Goal: Information Seeking & Learning: Learn about a topic

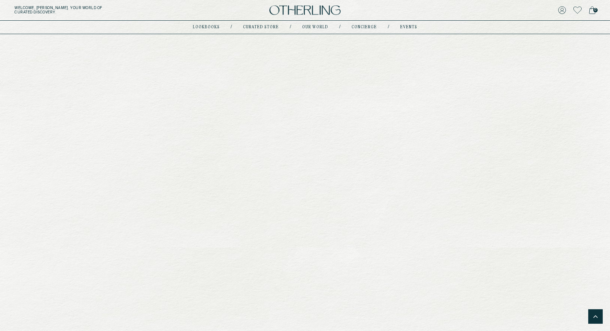
scroll to position [2400, 0]
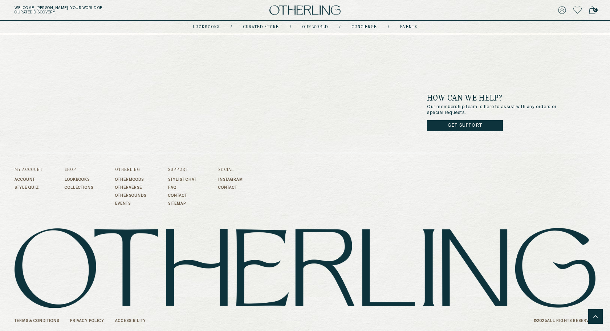
click at [178, 186] on link "FAQ" at bounding box center [182, 187] width 28 height 4
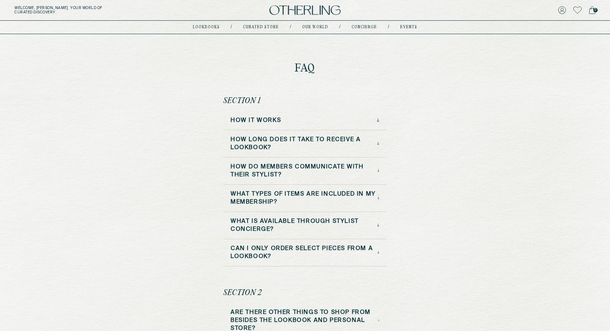
click at [307, 120] on div "How it Works" at bounding box center [304, 121] width 149 height 8
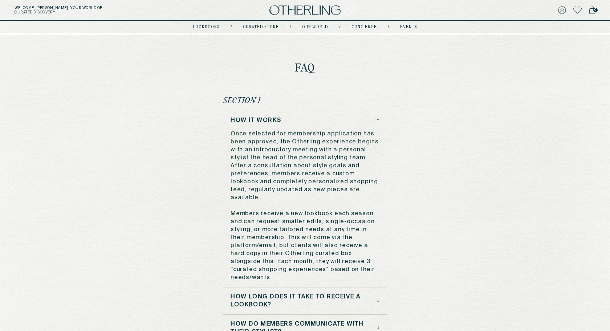
click at [307, 120] on div "How it Works" at bounding box center [304, 121] width 149 height 8
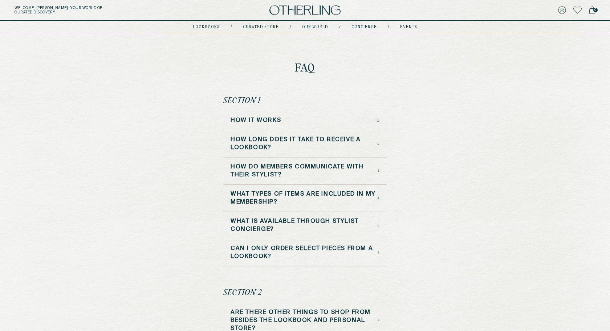
click at [307, 120] on div "How it Works" at bounding box center [304, 121] width 149 height 8
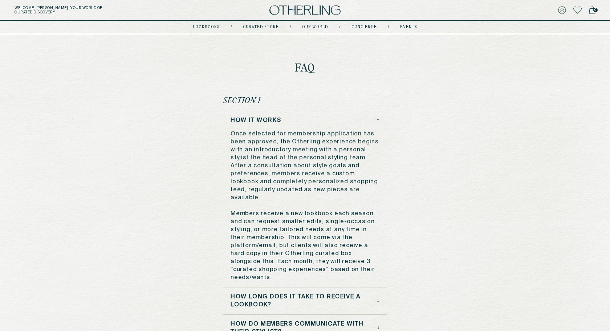
click at [307, 120] on div "How it Works" at bounding box center [304, 121] width 149 height 8
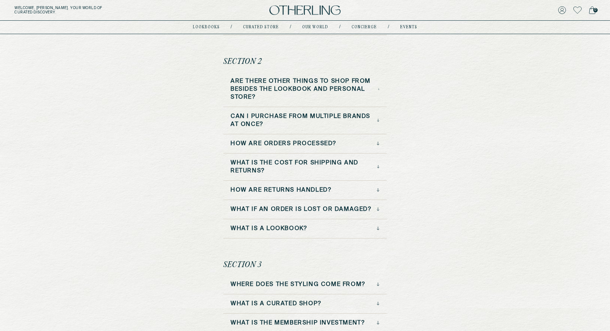
scroll to position [239, 0]
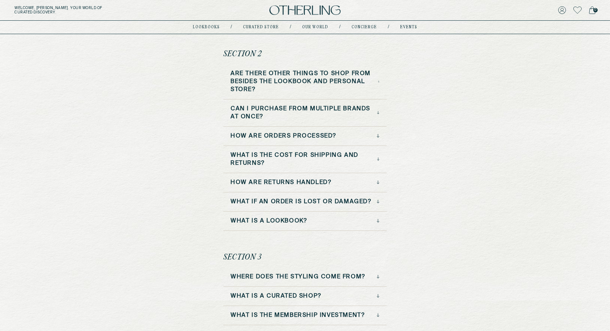
click at [286, 152] on h3 "What is the cost for shipping and returns?" at bounding box center [303, 159] width 146 height 16
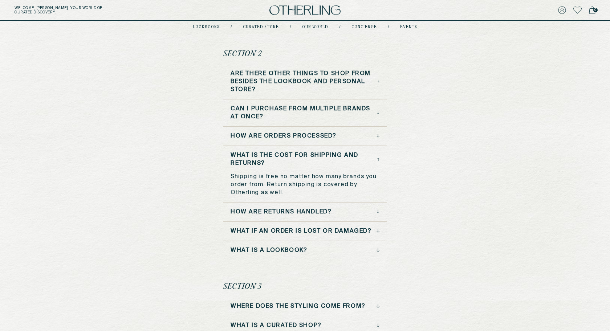
click at [286, 152] on h3 "What is the cost for shipping and returns?" at bounding box center [303, 159] width 146 height 16
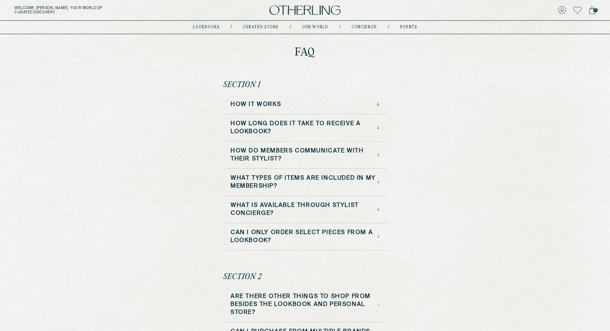
scroll to position [5, 0]
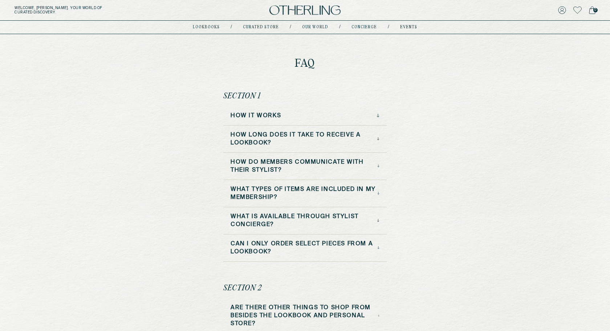
click at [244, 120] on div "How it Works" at bounding box center [304, 119] width 163 height 14
click at [244, 115] on h3 "How it Works" at bounding box center [255, 116] width 50 height 8
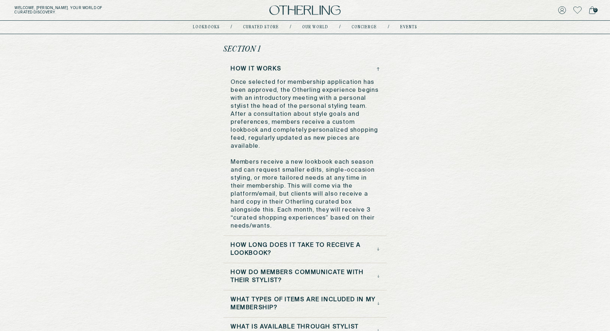
scroll to position [52, 0]
drag, startPoint x: 225, startPoint y: 47, endPoint x: 289, endPoint y: 46, distance: 63.5
click at [289, 46] on div "Section 1 How it Works Once selected for membership application has been approv…" at bounding box center [304, 207] width 163 height 327
drag, startPoint x: 261, startPoint y: 49, endPoint x: 213, endPoint y: 49, distance: 47.9
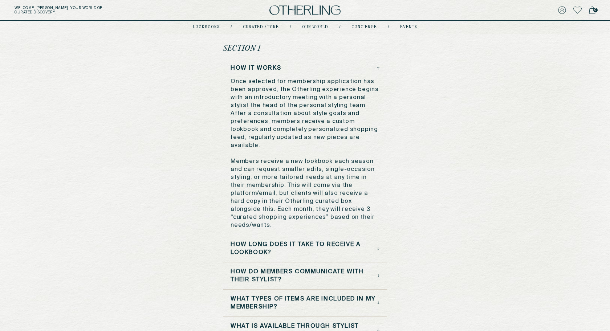
drag, startPoint x: 213, startPoint y: 49, endPoint x: 289, endPoint y: 49, distance: 76.2
click at [260, 46] on div "Section 1 How it Works Once selected for membership application has been approv…" at bounding box center [304, 207] width 163 height 327
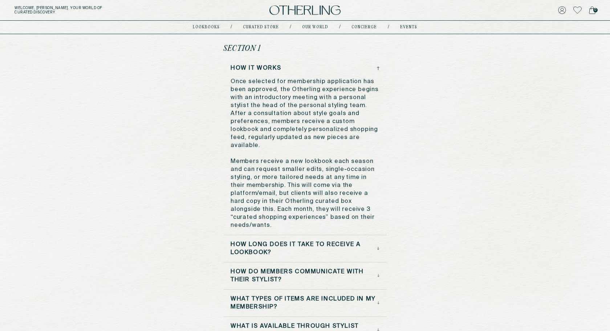
drag, startPoint x: 260, startPoint y: 46, endPoint x: 213, endPoint y: 46, distance: 47.2
drag, startPoint x: 213, startPoint y: 46, endPoint x: 269, endPoint y: 46, distance: 56.6
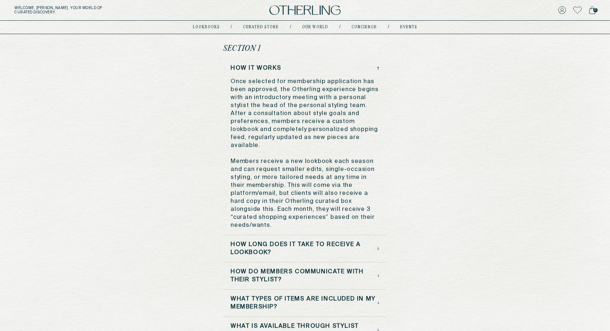
click at [269, 46] on div "Section 1 How it Works Once selected for membership application has been approv…" at bounding box center [304, 207] width 163 height 327
drag, startPoint x: 269, startPoint y: 46, endPoint x: 189, endPoint y: 46, distance: 79.9
drag, startPoint x: 200, startPoint y: 46, endPoint x: 265, endPoint y: 46, distance: 65.0
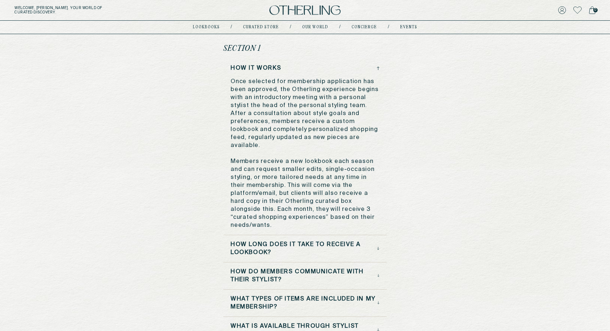
click at [265, 46] on div "Section 1 How it Works Once selected for membership application has been approv…" at bounding box center [304, 207] width 163 height 327
drag, startPoint x: 265, startPoint y: 46, endPoint x: 215, endPoint y: 46, distance: 50.5
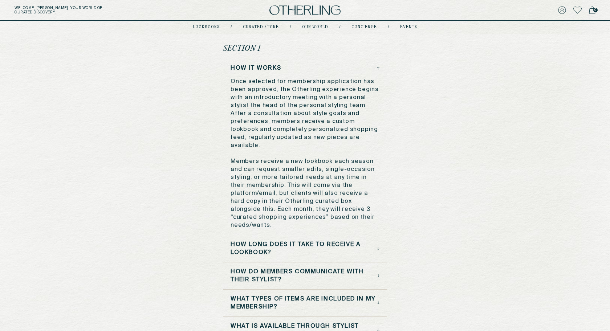
drag, startPoint x: 215, startPoint y: 46, endPoint x: 282, endPoint y: 46, distance: 67.1
click at [282, 46] on div "Section 1 How it Works Once selected for membership application has been approv…" at bounding box center [304, 207] width 163 height 327
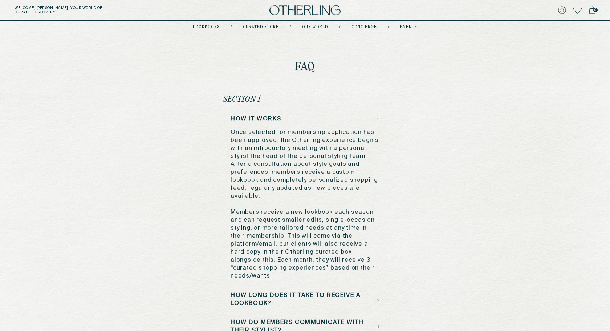
scroll to position [2, 0]
drag, startPoint x: 295, startPoint y: 62, endPoint x: 326, endPoint y: 67, distance: 31.5
click at [326, 67] on h1 "FAQ" at bounding box center [304, 66] width 163 height 11
drag, startPoint x: 326, startPoint y: 67, endPoint x: 281, endPoint y: 66, distance: 44.6
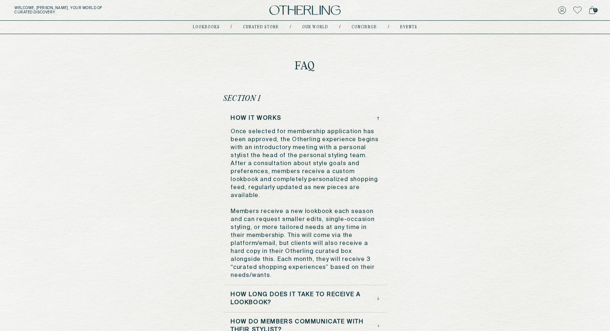
click at [281, 66] on h1 "FAQ" at bounding box center [304, 66] width 163 height 11
click at [282, 66] on h1 "FAQ" at bounding box center [304, 66] width 163 height 11
drag, startPoint x: 282, startPoint y: 66, endPoint x: 341, endPoint y: 66, distance: 59.2
click at [341, 66] on h1 "FAQ" at bounding box center [304, 66] width 163 height 11
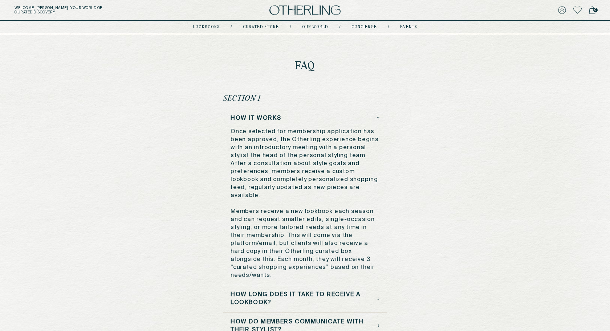
drag, startPoint x: 341, startPoint y: 66, endPoint x: 290, endPoint y: 66, distance: 51.2
click at [290, 66] on h1 "FAQ" at bounding box center [304, 66] width 163 height 11
drag, startPoint x: 290, startPoint y: 66, endPoint x: 324, endPoint y: 66, distance: 34.1
click at [324, 66] on h1 "FAQ" at bounding box center [304, 66] width 163 height 11
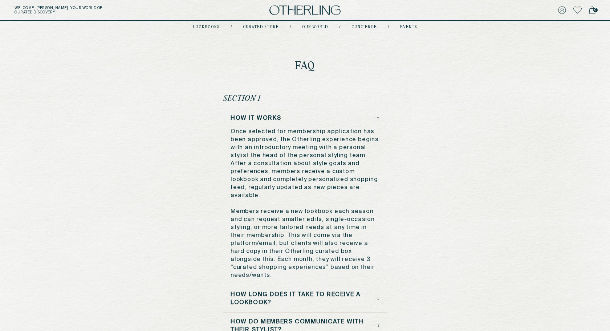
click at [324, 66] on h1 "FAQ" at bounding box center [304, 66] width 163 height 11
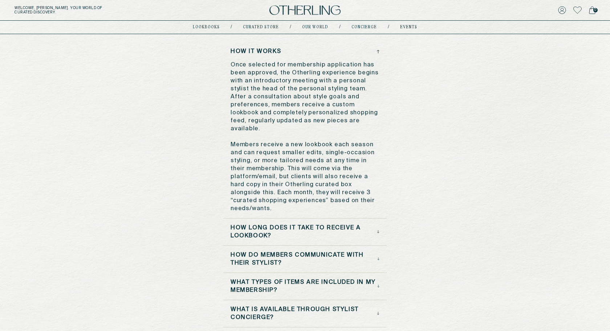
scroll to position [23, 0]
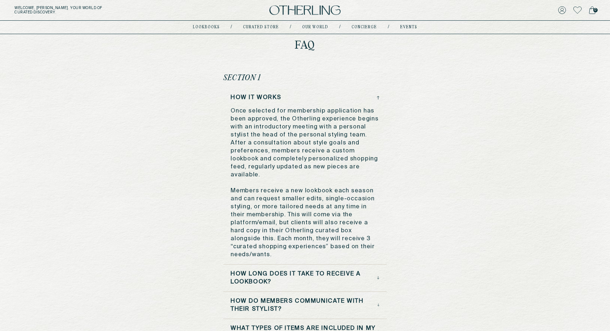
click at [375, 97] on div "How it Works" at bounding box center [304, 98] width 149 height 8
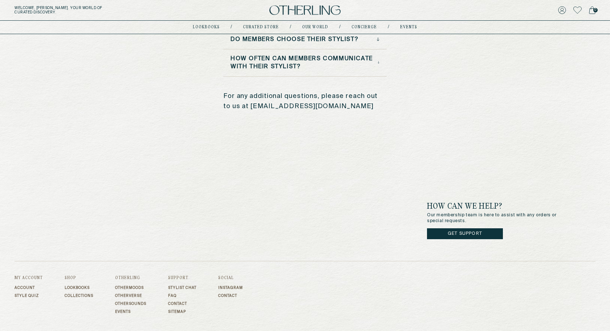
scroll to position [639, 0]
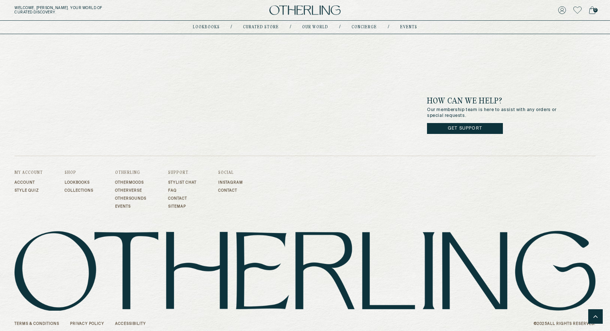
click at [93, 322] on link "Privacy Policy" at bounding box center [87, 324] width 34 height 4
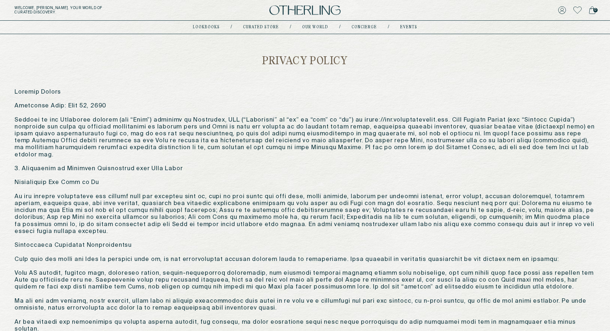
drag, startPoint x: 58, startPoint y: 105, endPoint x: 113, endPoint y: 104, distance: 55.2
drag, startPoint x: 109, startPoint y: 104, endPoint x: 61, endPoint y: 106, distance: 47.6
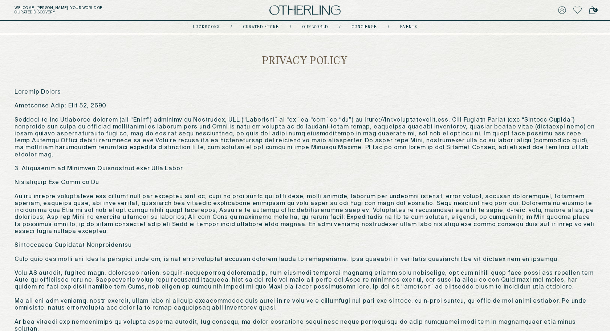
drag, startPoint x: 60, startPoint y: 106, endPoint x: 119, endPoint y: 105, distance: 59.2
drag, startPoint x: 119, startPoint y: 105, endPoint x: 59, endPoint y: 106, distance: 59.9
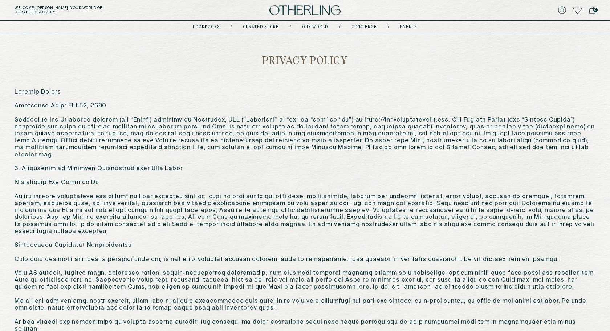
drag, startPoint x: 60, startPoint y: 104, endPoint x: 108, endPoint y: 104, distance: 47.9
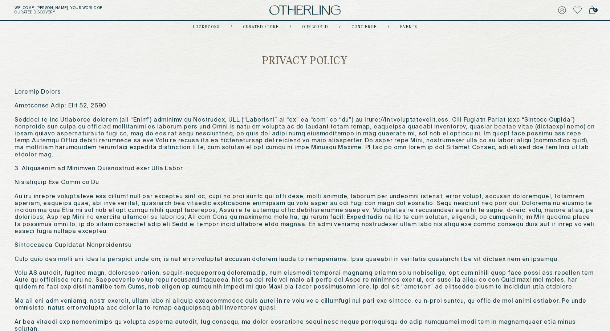
drag, startPoint x: 108, startPoint y: 104, endPoint x: 62, endPoint y: 104, distance: 46.5
drag, startPoint x: 59, startPoint y: 105, endPoint x: 111, endPoint y: 105, distance: 52.3
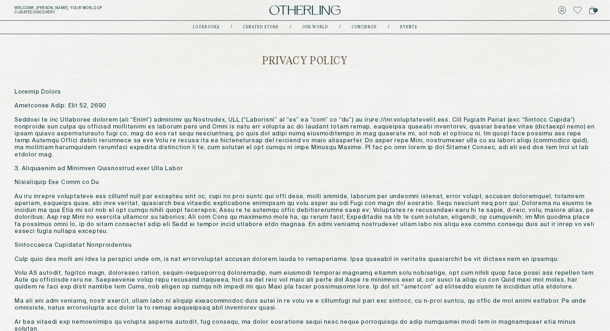
drag, startPoint x: 106, startPoint y: 105, endPoint x: 60, endPoint y: 105, distance: 46.1
drag, startPoint x: 60, startPoint y: 105, endPoint x: 102, endPoint y: 104, distance: 42.1
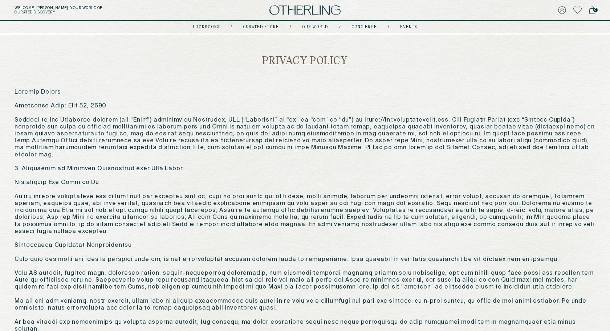
drag, startPoint x: 102, startPoint y: 104, endPoint x: 58, endPoint y: 103, distance: 43.9
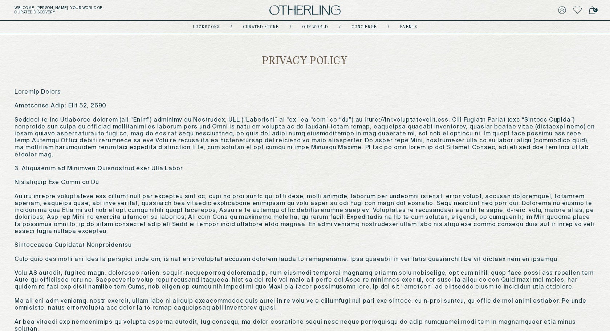
drag, startPoint x: 60, startPoint y: 105, endPoint x: 102, endPoint y: 105, distance: 42.1
drag, startPoint x: 99, startPoint y: 105, endPoint x: 63, endPoint y: 107, distance: 36.0
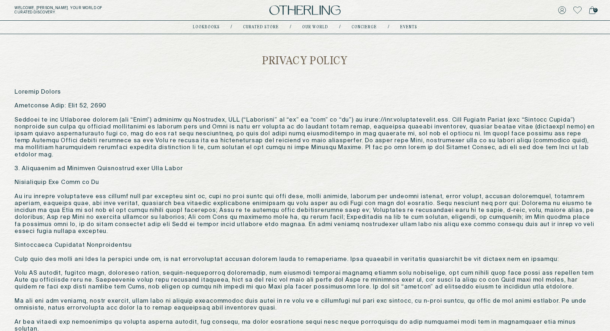
drag, startPoint x: 63, startPoint y: 107, endPoint x: 118, endPoint y: 106, distance: 55.2
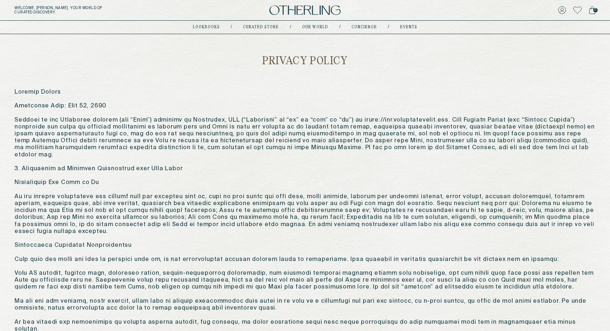
drag, startPoint x: 118, startPoint y: 106, endPoint x: 78, endPoint y: 106, distance: 39.9
drag, startPoint x: 58, startPoint y: 107, endPoint x: 107, endPoint y: 106, distance: 48.3
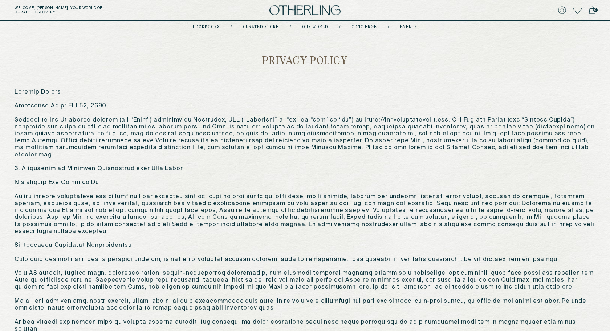
drag, startPoint x: 109, startPoint y: 106, endPoint x: 60, endPoint y: 106, distance: 49.0
drag, startPoint x: 60, startPoint y: 106, endPoint x: 94, endPoint y: 105, distance: 34.1
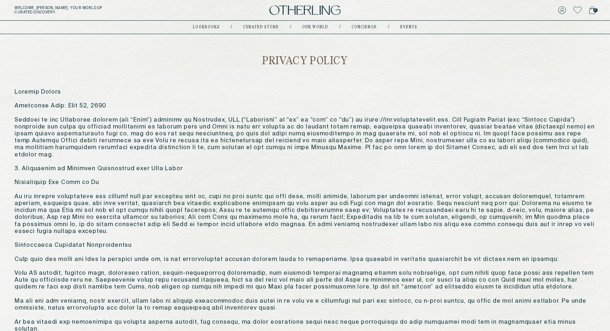
drag, startPoint x: 98, startPoint y: 105, endPoint x: 60, endPoint y: 106, distance: 38.5
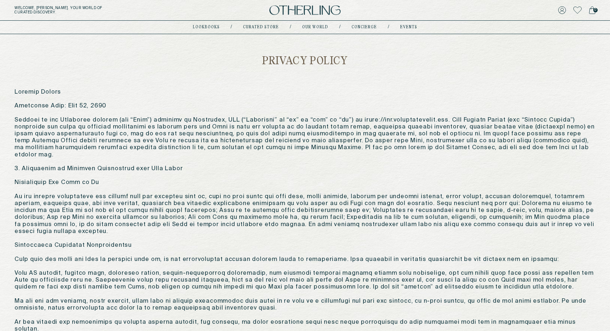
drag, startPoint x: 60, startPoint y: 106, endPoint x: 105, endPoint y: 106, distance: 45.4
drag, startPoint x: 105, startPoint y: 106, endPoint x: 61, endPoint y: 105, distance: 43.9
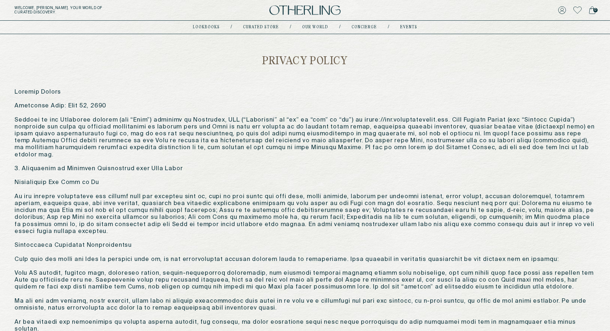
drag, startPoint x: 61, startPoint y: 105, endPoint x: 128, endPoint y: 108, distance: 67.2
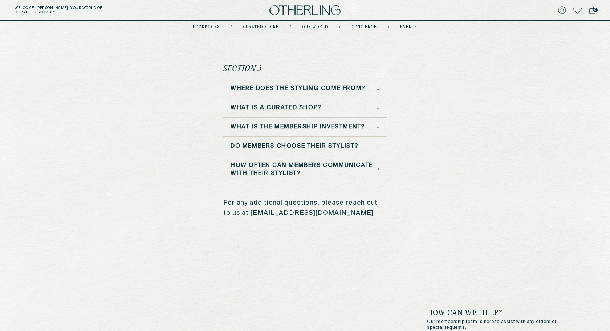
scroll to position [639, 0]
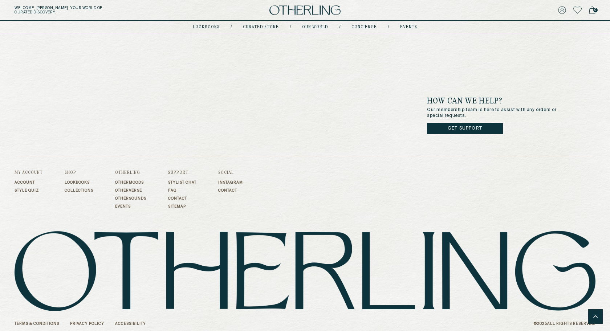
click at [47, 322] on link "Terms & Conditions" at bounding box center [37, 324] width 45 height 4
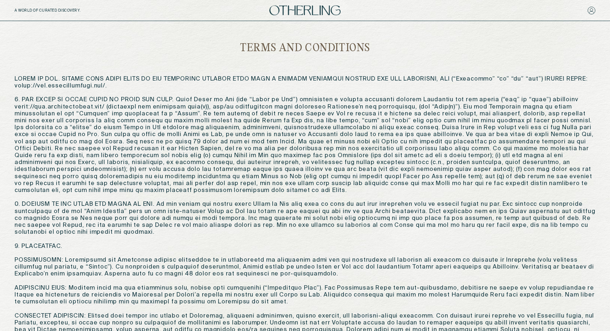
drag, startPoint x: 13, startPoint y: 77, endPoint x: 58, endPoint y: 89, distance: 46.3
drag, startPoint x: 10, startPoint y: 101, endPoint x: 64, endPoint y: 203, distance: 115.3
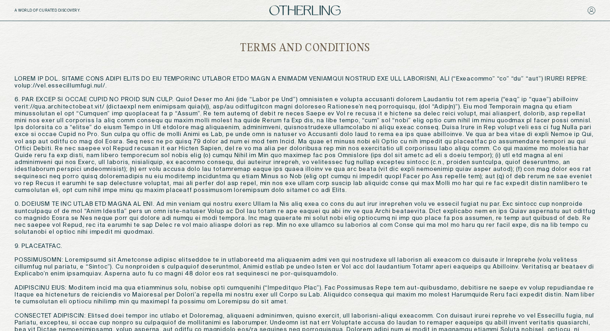
drag, startPoint x: 76, startPoint y: 238, endPoint x: 25, endPoint y: 215, distance: 56.5
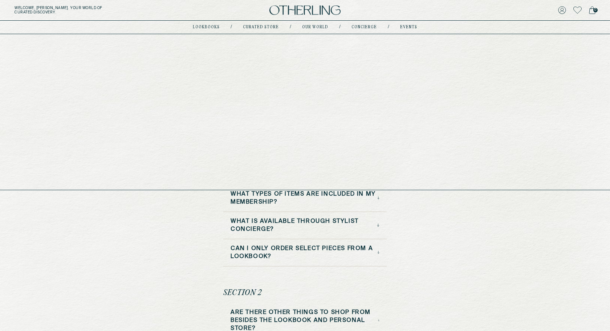
click at [210, 23] on div "lookbooks / Curated store / Our world / concierge / events" at bounding box center [305, 27] width 224 height 13
click at [210, 27] on link "lookbooks" at bounding box center [206, 27] width 27 height 4
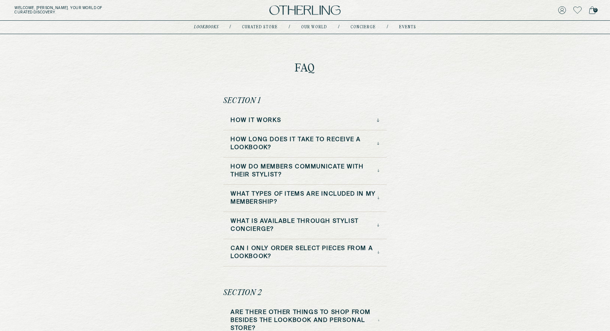
click at [210, 27] on link "lookbooks" at bounding box center [206, 27] width 25 height 4
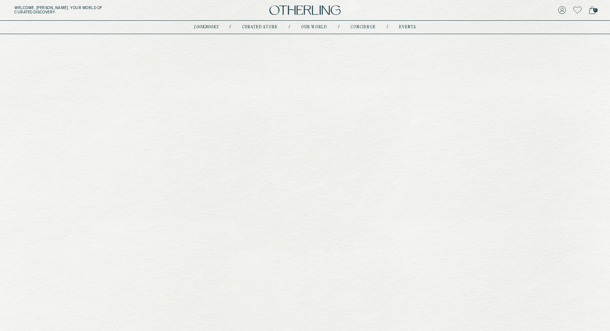
click at [212, 22] on div "lookbooks / Curated store / Our world / concierge / events" at bounding box center [305, 27] width 222 height 13
click at [212, 29] on link "lookbooks" at bounding box center [206, 27] width 25 height 4
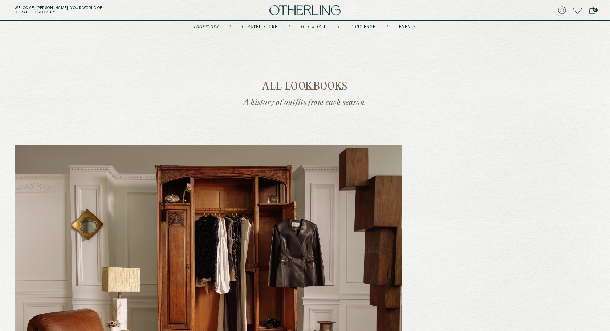
click at [212, 29] on link "lookbooks" at bounding box center [206, 27] width 25 height 4
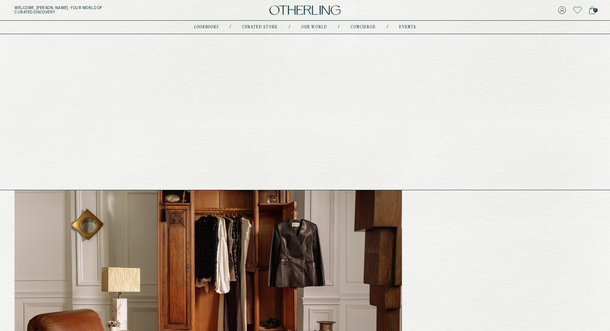
click at [209, 22] on div "lookbooks / Curated store / Our world / concierge / events" at bounding box center [305, 27] width 222 height 13
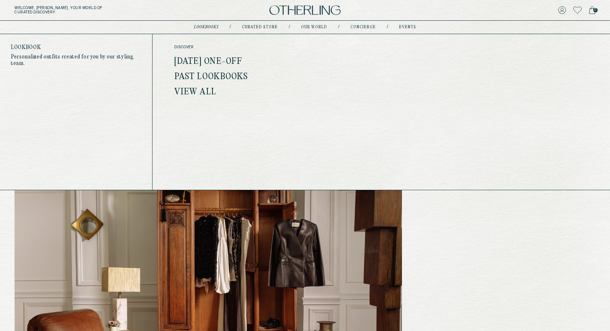
click at [201, 57] on link "[DATE] One-off" at bounding box center [208, 61] width 68 height 9
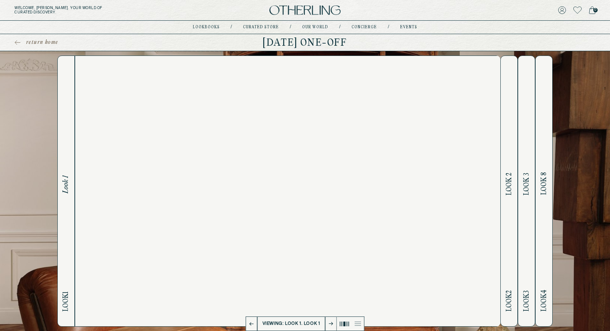
scroll to position [40, 0]
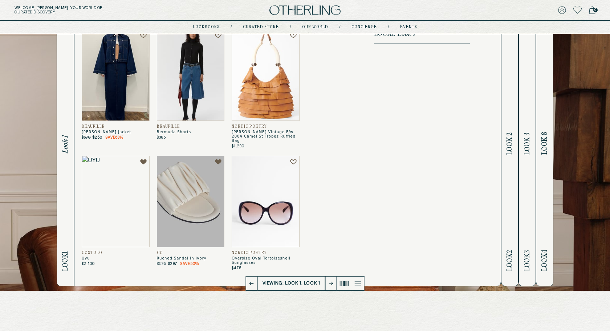
click at [190, 91] on img at bounding box center [191, 74] width 68 height 91
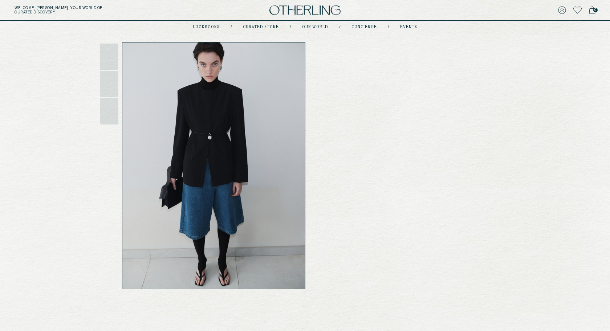
scroll to position [34, 0]
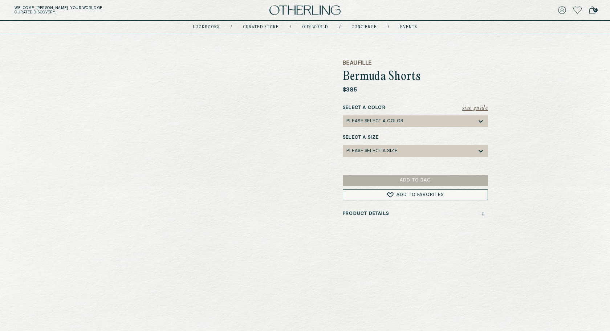
click at [481, 213] on icon at bounding box center [482, 214] width 3 height 4
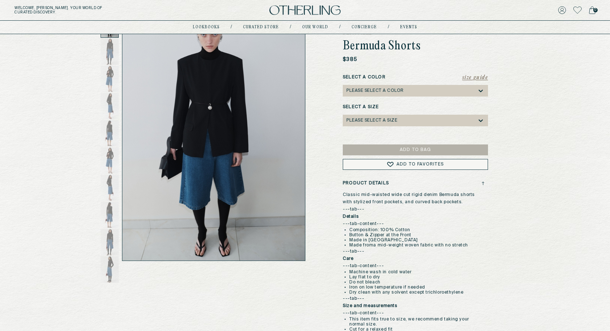
scroll to position [66, 0]
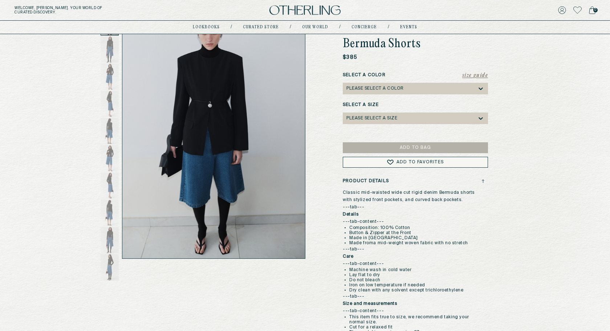
click at [480, 181] on div "Product Details" at bounding box center [414, 181] width 142 height 5
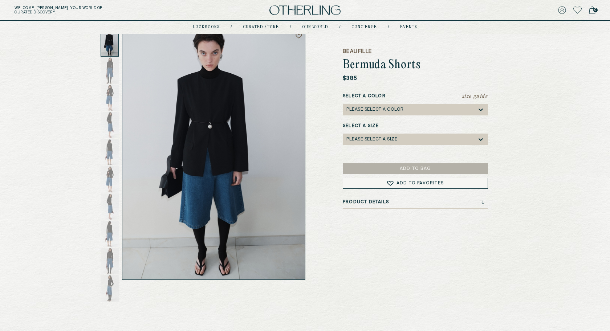
scroll to position [38, 0]
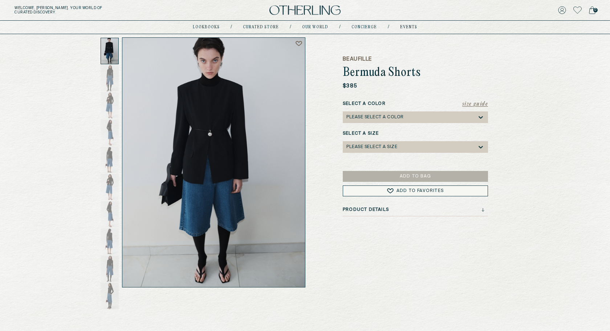
click at [481, 208] on icon at bounding box center [482, 210] width 3 height 4
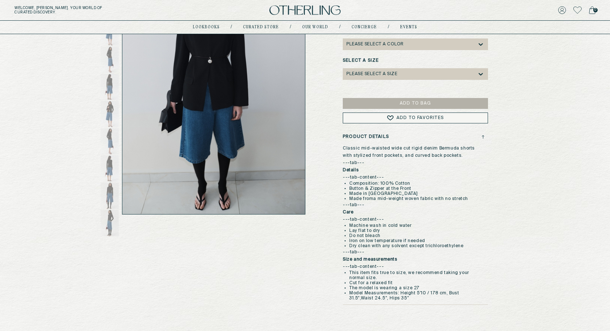
scroll to position [113, 0]
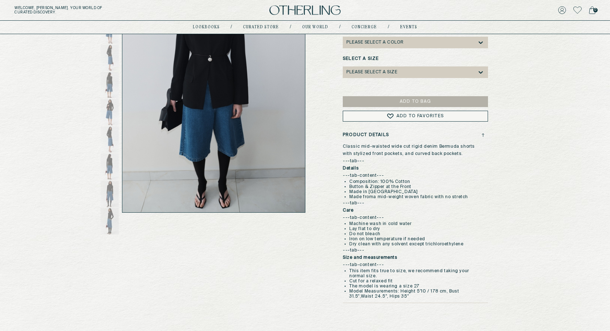
click at [482, 134] on icon at bounding box center [483, 134] width 3 height 1
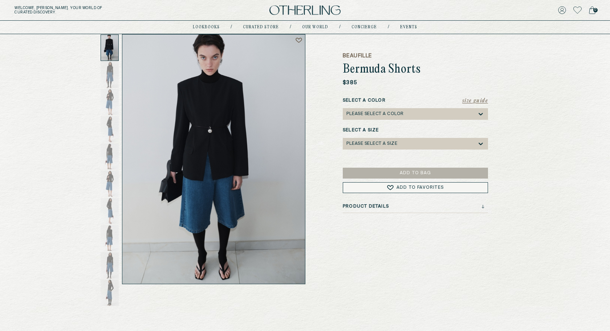
scroll to position [0, 0]
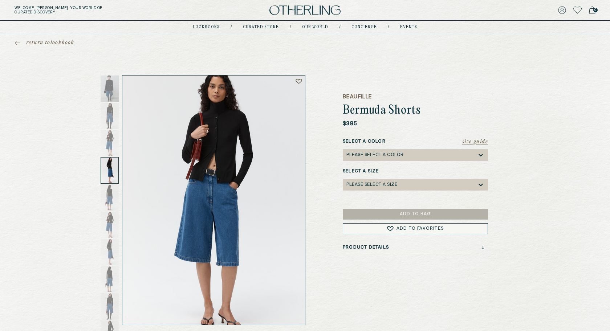
click at [572, 86] on div "return to lookbook Beaufille Bermuda Shorts $385 Size Guide Select a Color Plea…" at bounding box center [305, 179] width 610 height 291
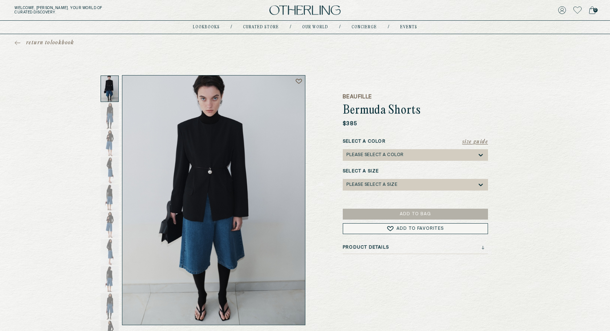
click at [362, 247] on h3 "Product Details" at bounding box center [366, 247] width 46 height 5
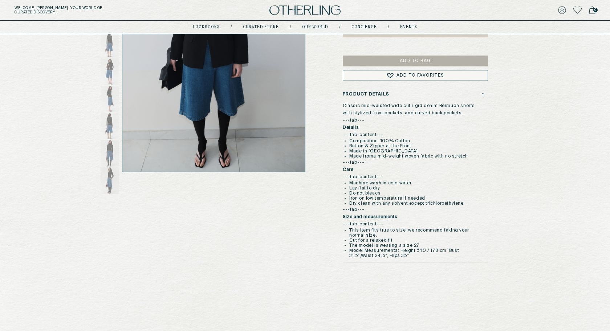
scroll to position [167, 0]
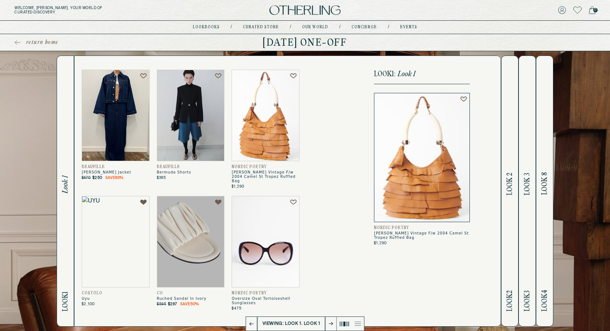
click at [261, 114] on img at bounding box center [266, 115] width 68 height 91
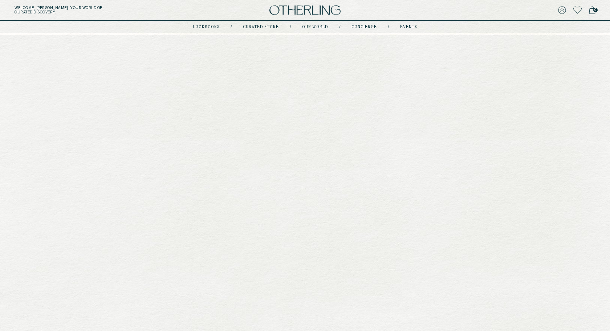
scroll to position [85, 0]
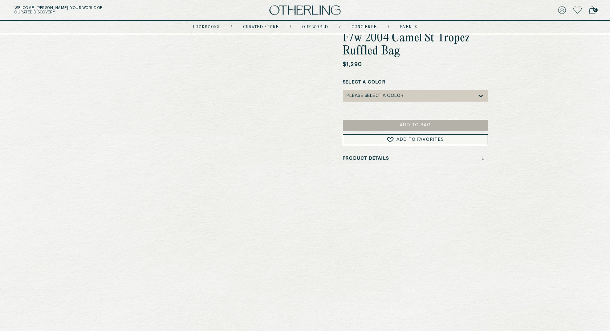
click at [403, 156] on div "Product Details" at bounding box center [414, 158] width 142 height 5
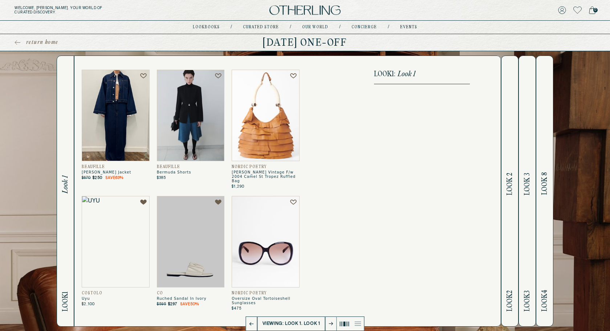
click at [207, 237] on img at bounding box center [191, 241] width 68 height 91
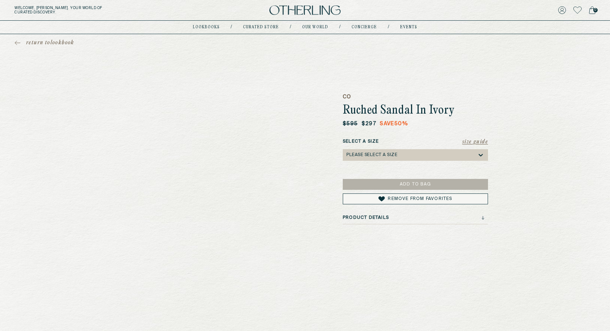
click at [384, 213] on div "CO Ruched Sandal In Ivory $595 $297 Save 50 % Size Guide Select a Size Please s…" at bounding box center [415, 200] width 145 height 250
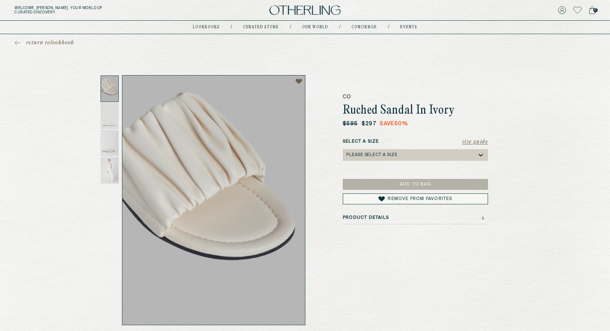
click at [384, 213] on div "CO Ruched Sandal In Ivory $595 $297 Save 50 % Size Guide Select a Size Please s…" at bounding box center [415, 200] width 145 height 250
click at [384, 218] on h3 "Product Details" at bounding box center [366, 217] width 46 height 5
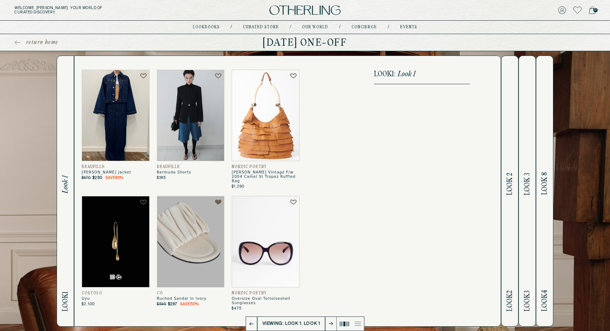
click at [115, 248] on img at bounding box center [116, 241] width 68 height 91
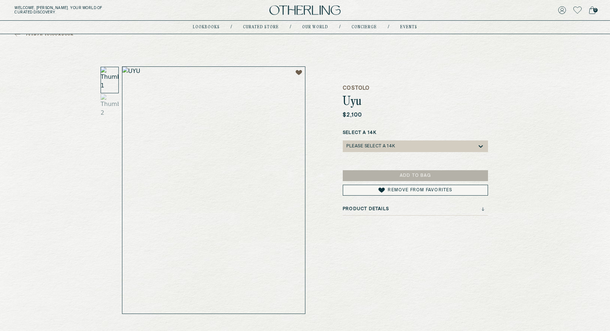
scroll to position [16, 0]
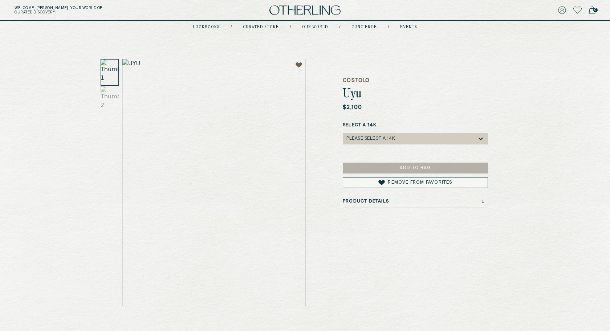
click at [385, 200] on h3 "Product Details" at bounding box center [366, 201] width 46 height 5
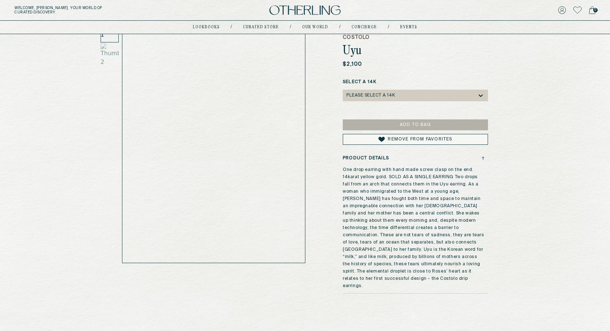
scroll to position [60, 0]
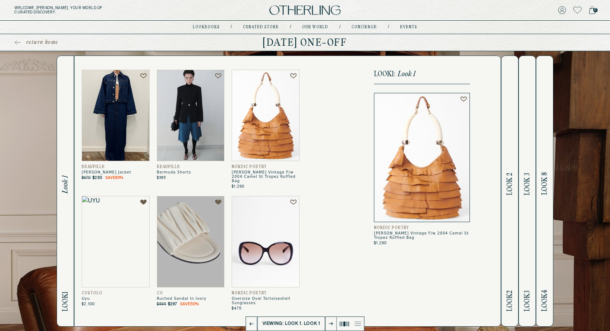
click at [510, 186] on span "Look 2" at bounding box center [510, 184] width 8 height 23
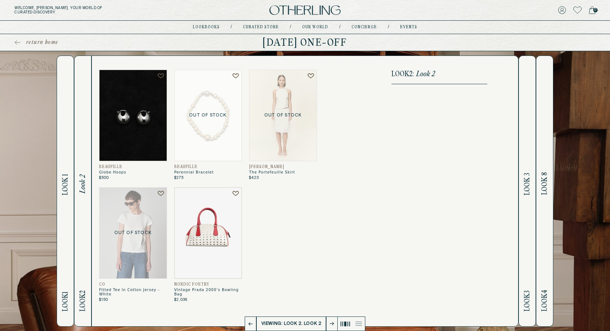
click at [284, 143] on p "Out of Stock" at bounding box center [283, 115] width 68 height 91
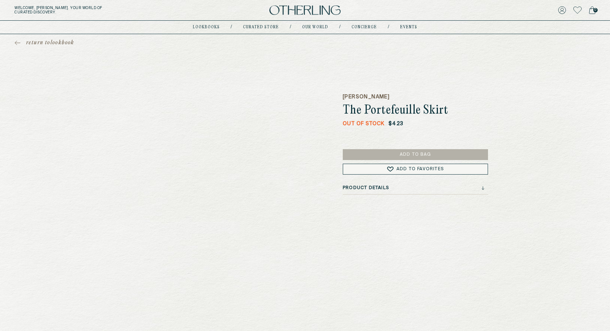
click at [375, 193] on div "Product Details" at bounding box center [415, 189] width 145 height 9
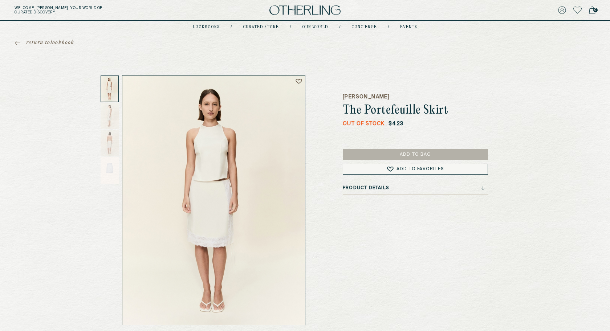
click at [375, 187] on h3 "Product Details" at bounding box center [366, 187] width 46 height 5
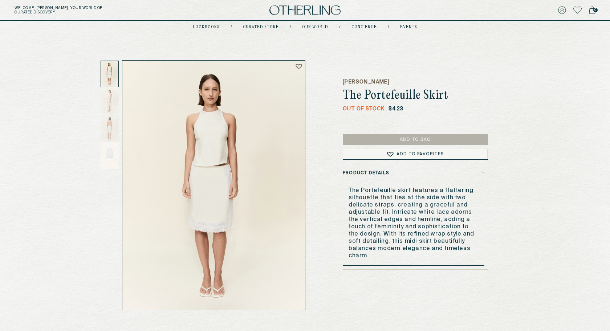
scroll to position [15, 0]
click at [371, 169] on div "[PERSON_NAME] The Portefeuille Skirt Out of Stock $423 Add to Bag Add to Favori…" at bounding box center [415, 185] width 145 height 250
click at [371, 170] on h3 "Product Details" at bounding box center [366, 172] width 46 height 5
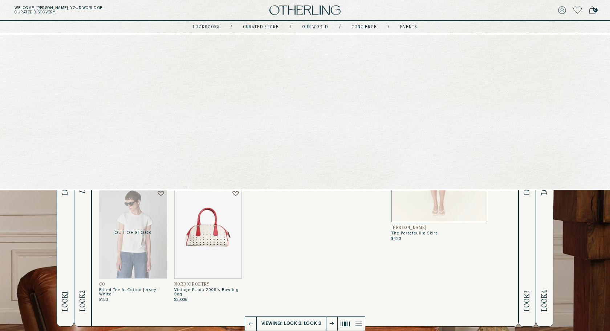
click at [273, 27] on link "Curated store" at bounding box center [261, 27] width 36 height 4
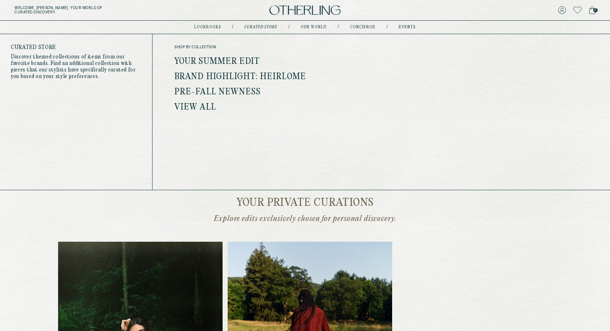
click at [236, 62] on link "Your Summer Edit" at bounding box center [217, 61] width 86 height 9
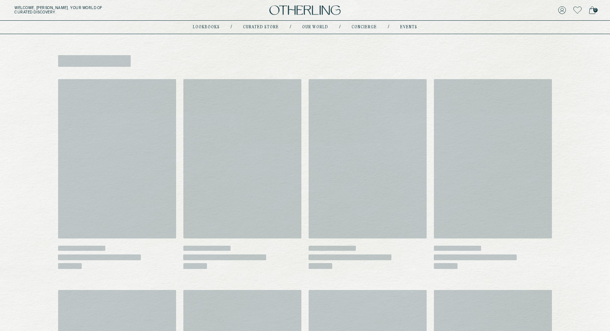
scroll to position [110, 0]
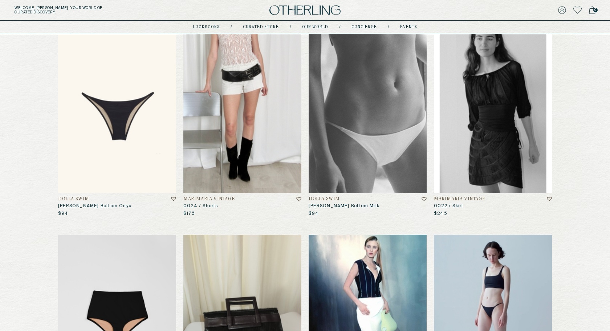
click at [131, 150] on img at bounding box center [117, 113] width 118 height 159
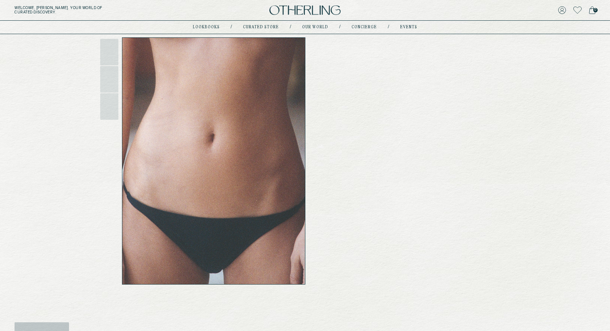
scroll to position [52, 0]
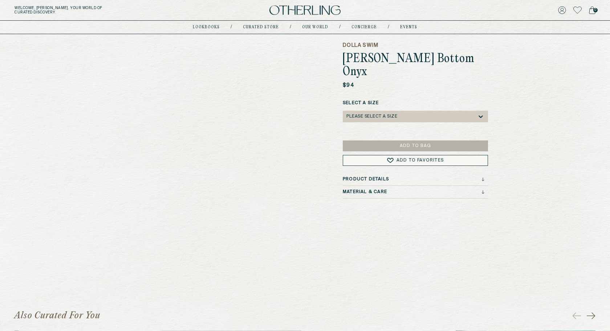
click at [379, 177] on h3 "Product Details" at bounding box center [366, 179] width 46 height 5
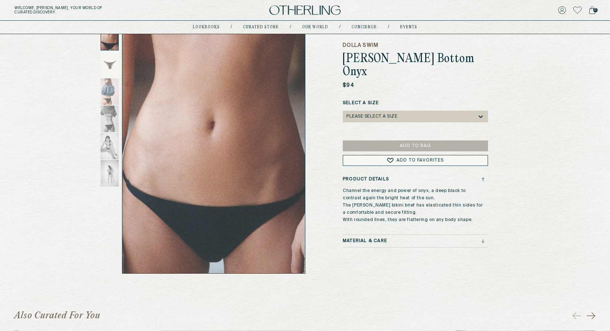
click at [379, 177] on h3 "Product Details" at bounding box center [366, 179] width 46 height 5
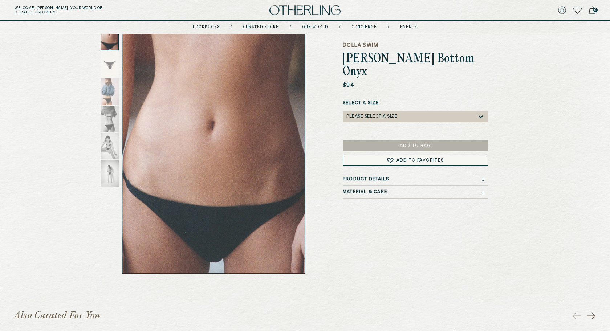
click at [379, 189] on div "Material & Care" at bounding box center [415, 193] width 145 height 9
click at [378, 189] on h3 "Material & Care" at bounding box center [365, 191] width 44 height 5
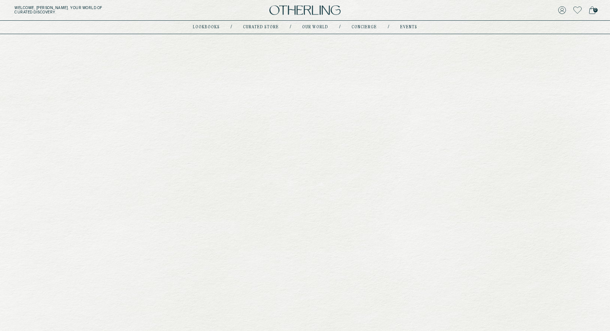
scroll to position [110, 0]
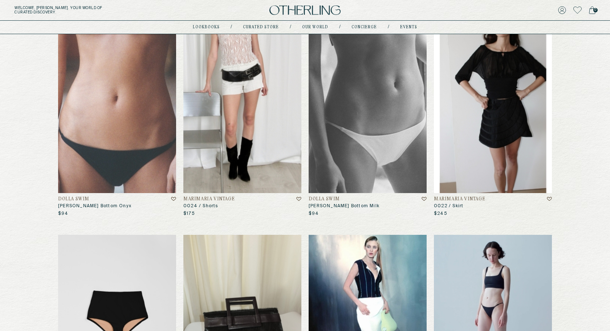
click at [485, 170] on img at bounding box center [493, 113] width 118 height 159
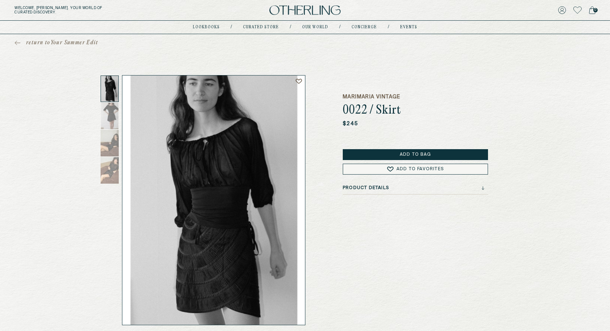
click at [378, 186] on h3 "Product Details" at bounding box center [366, 187] width 46 height 5
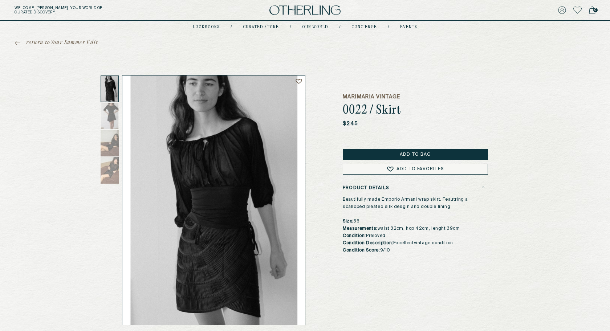
click at [378, 186] on h3 "Product Details" at bounding box center [366, 187] width 46 height 5
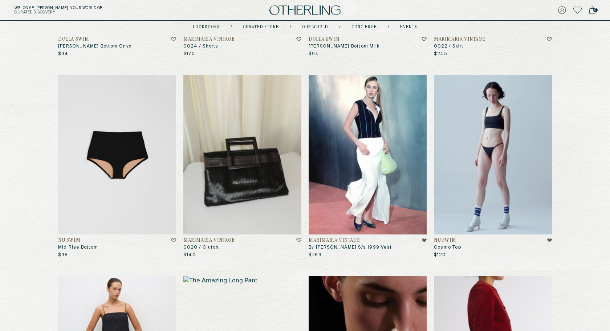
scroll to position [271, 0]
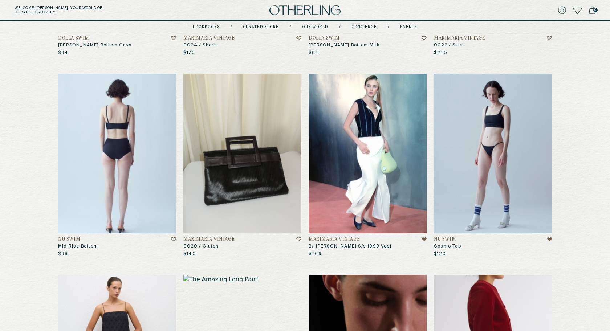
click at [119, 152] on img at bounding box center [117, 153] width 118 height 159
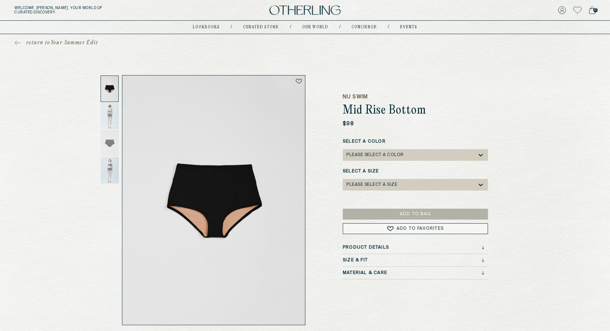
click at [363, 248] on h3 "Product Details" at bounding box center [366, 247] width 46 height 5
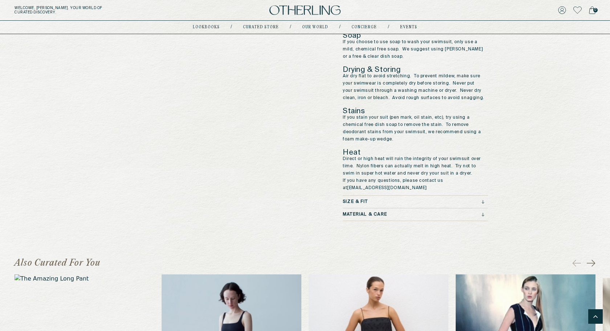
scroll to position [627, 0]
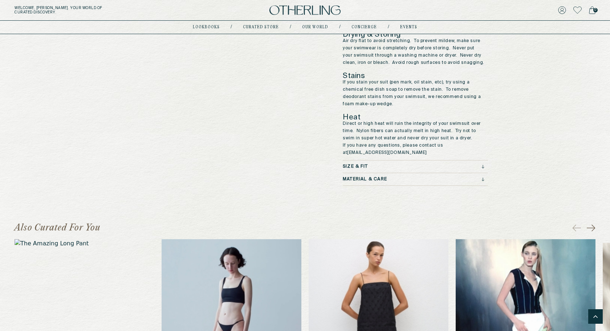
click at [397, 164] on div "Size & Fit" at bounding box center [414, 166] width 142 height 5
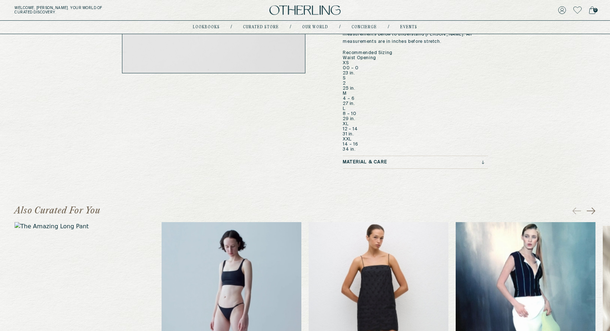
scroll to position [257, 0]
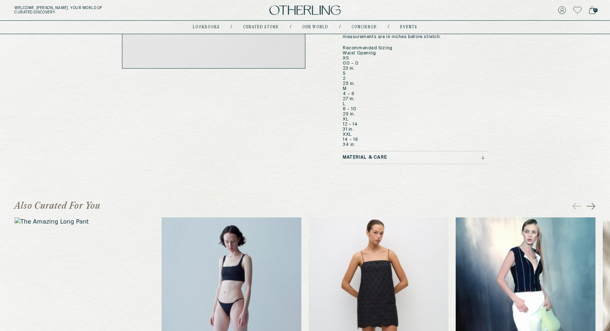
click at [376, 156] on h3 "Material & Care" at bounding box center [365, 157] width 44 height 5
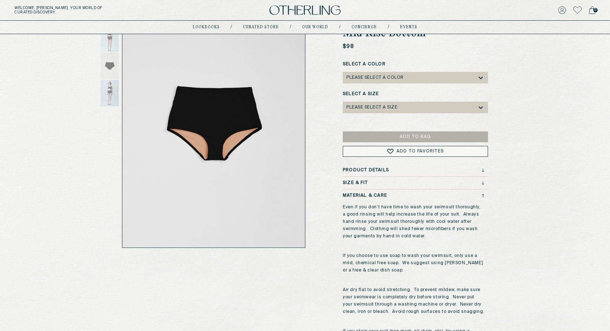
scroll to position [45, 0]
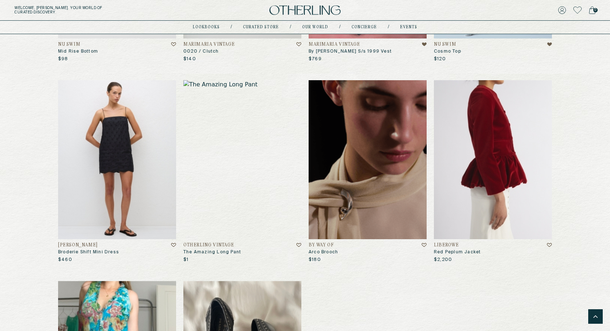
scroll to position [466, 0]
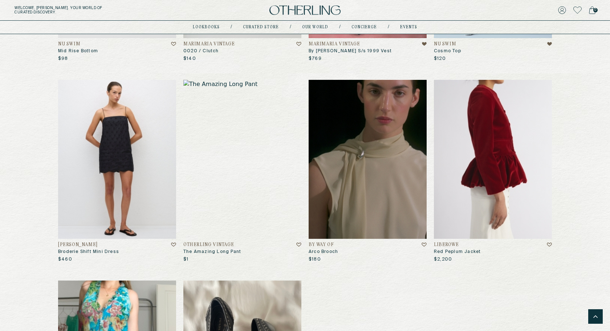
click at [341, 131] on img at bounding box center [368, 159] width 118 height 159
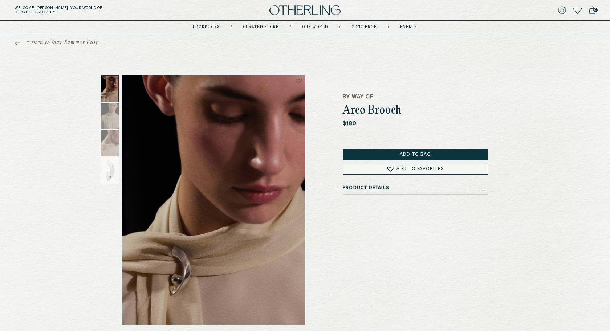
click at [406, 191] on div "Product Details" at bounding box center [415, 189] width 145 height 9
click at [403, 187] on div "Product Details" at bounding box center [414, 187] width 142 height 5
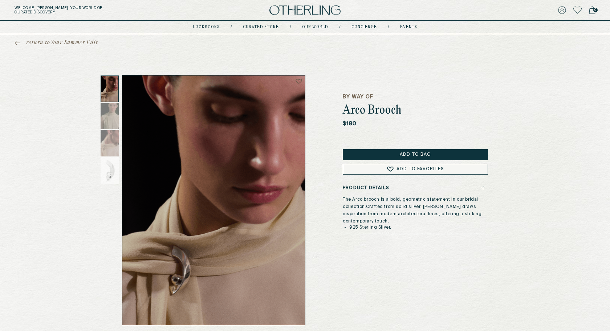
click at [403, 187] on div "Product Details" at bounding box center [414, 187] width 142 height 5
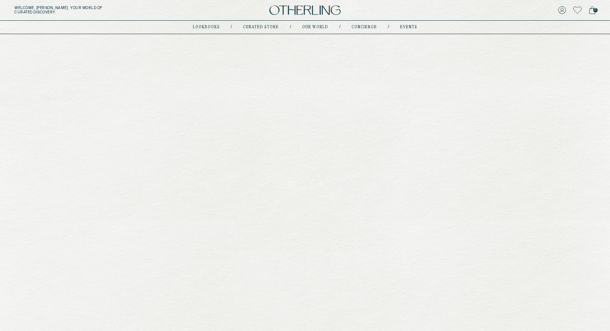
scroll to position [466, 0]
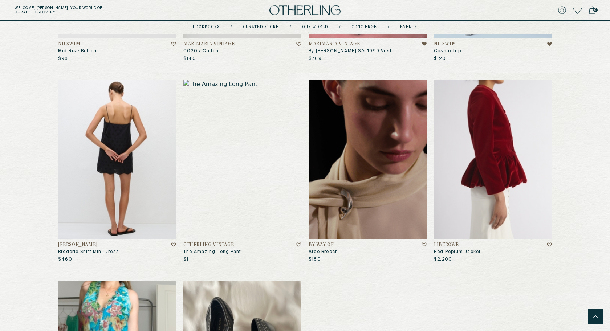
click at [124, 142] on img at bounding box center [117, 159] width 118 height 159
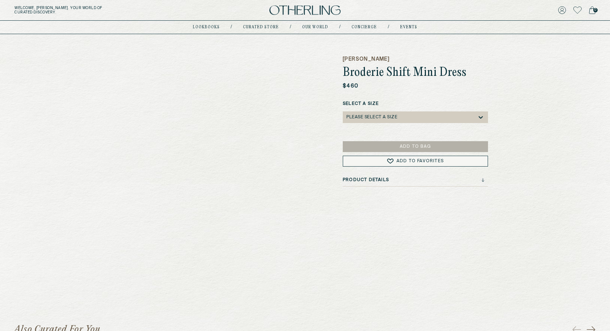
scroll to position [50, 0]
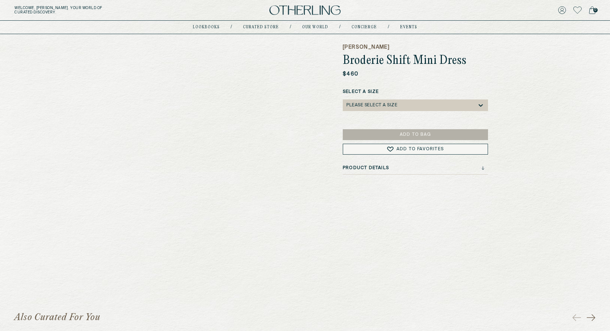
click at [415, 162] on div "[PERSON_NAME] Broderie Shift Mini Dress $460 Select a Size Please select a Size…" at bounding box center [415, 150] width 145 height 250
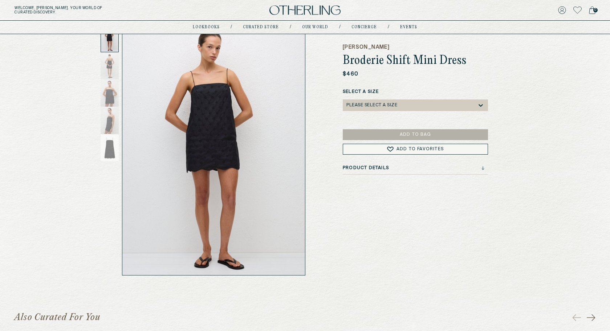
click at [415, 167] on div "Product Details" at bounding box center [414, 168] width 142 height 5
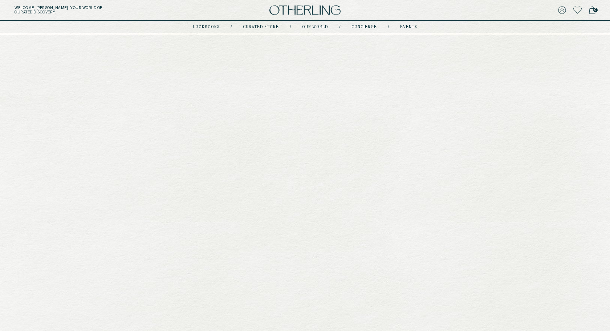
scroll to position [466, 0]
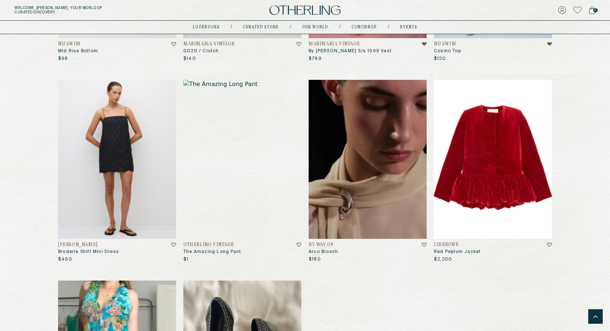
click at [512, 172] on img at bounding box center [493, 159] width 118 height 159
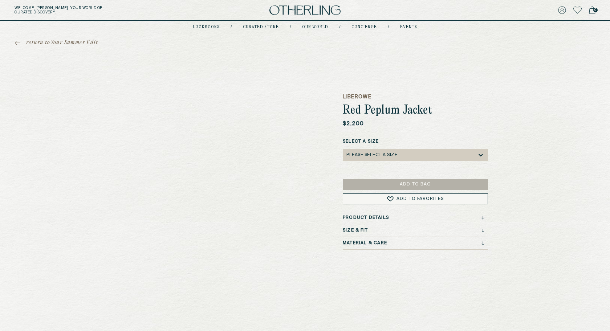
click at [375, 217] on h3 "Product Details" at bounding box center [366, 217] width 46 height 5
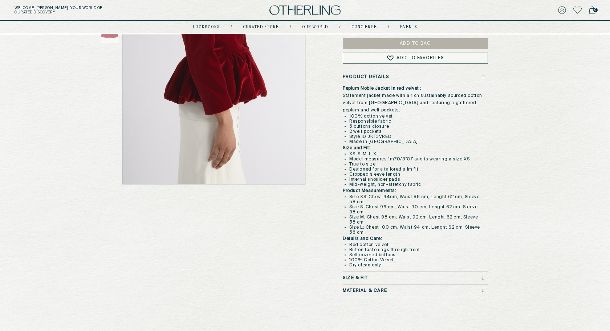
scroll to position [150, 0]
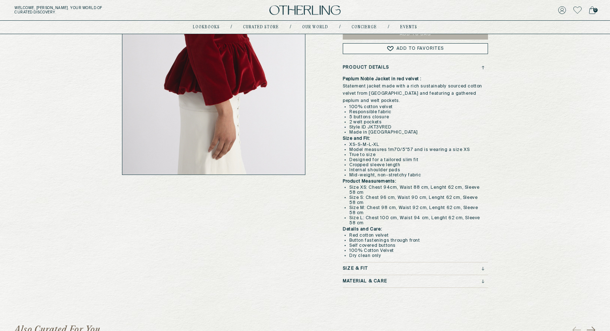
click at [359, 263] on div "Product Details Peplum Noble Jacket in red velvet : Statement jacket made with …" at bounding box center [415, 176] width 145 height 223
click at [359, 268] on h3 "Size & Fit" at bounding box center [355, 268] width 25 height 5
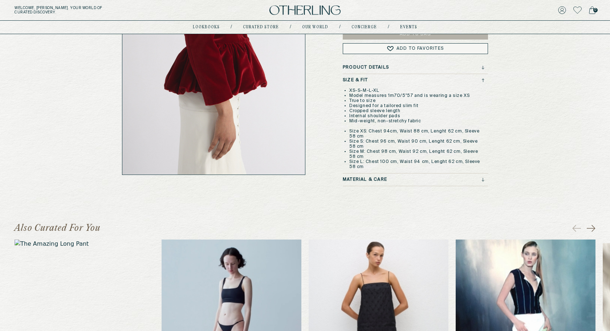
click at [369, 76] on div "Product Details Size & Fit XS-S-M-L-XL Model measures 1m70/5"57 and is wearing …" at bounding box center [415, 125] width 145 height 121
click at [369, 79] on div "Size & Fit" at bounding box center [414, 80] width 142 height 5
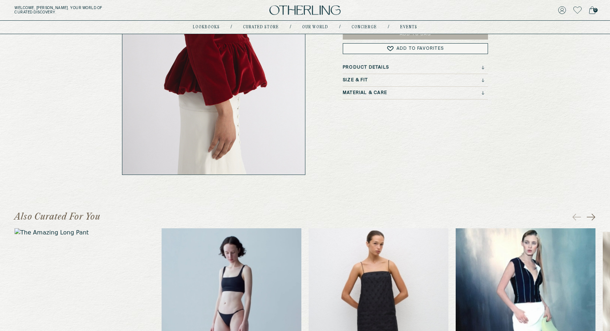
click at [371, 68] on h3 "Product Details" at bounding box center [366, 67] width 46 height 5
